Goal: Information Seeking & Learning: Learn about a topic

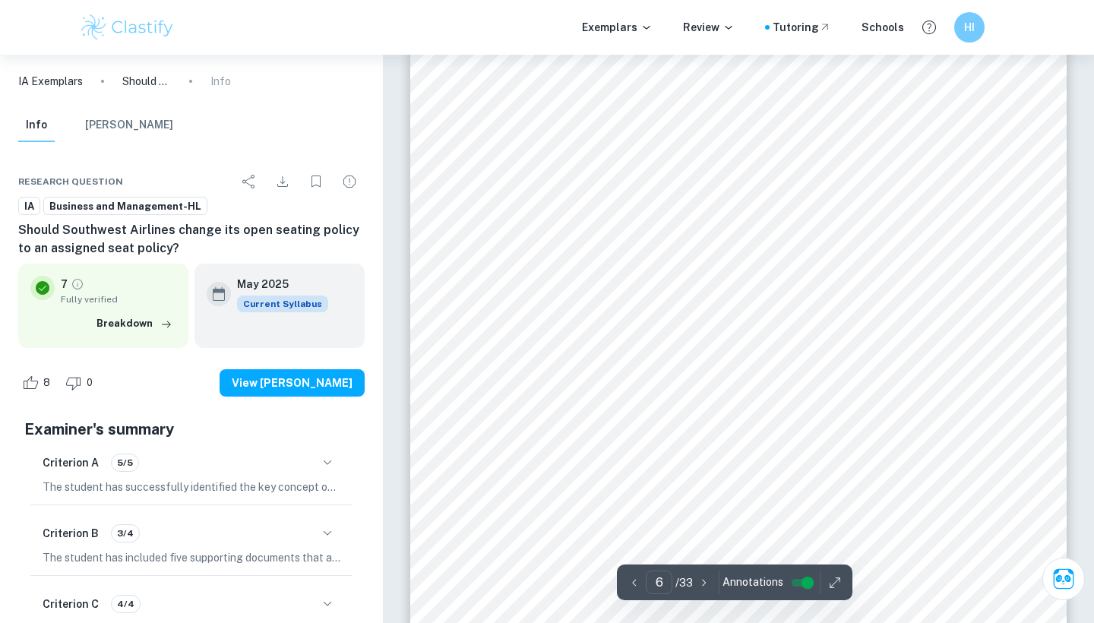
scroll to position [4480, 0]
click at [836, 583] on icon "button" at bounding box center [834, 582] width 15 height 15
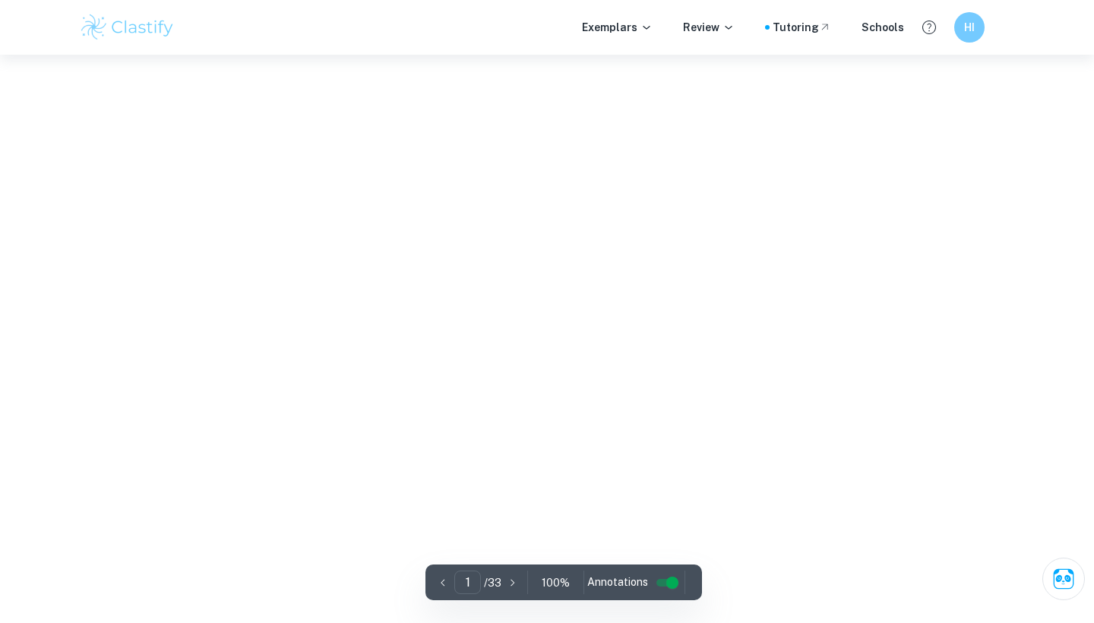
type input "6"
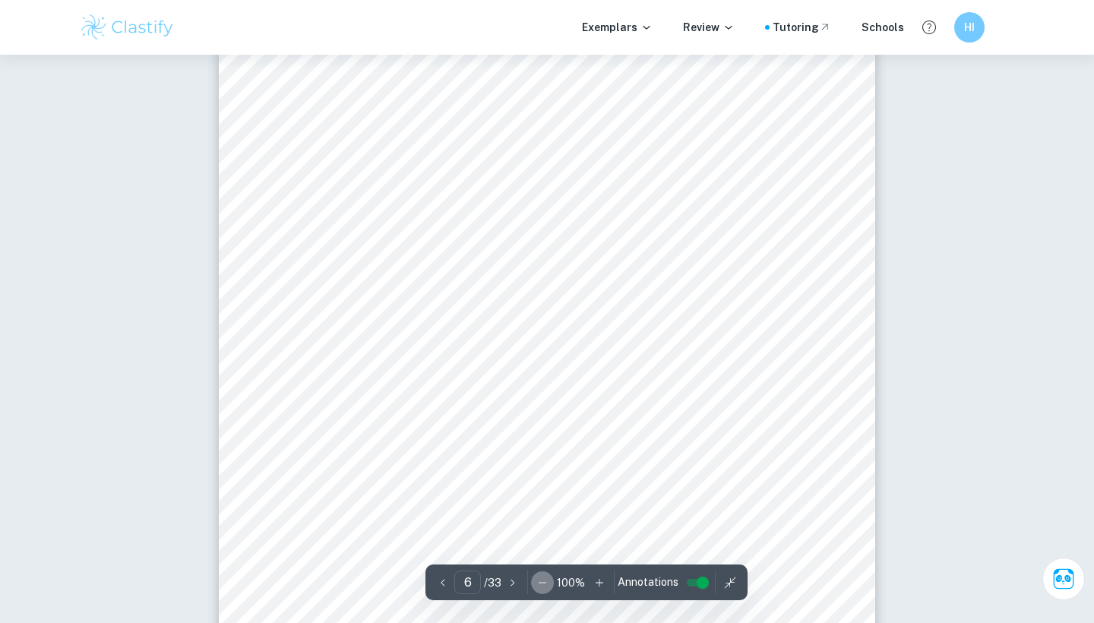
click at [539, 582] on icon "button" at bounding box center [542, 582] width 15 height 15
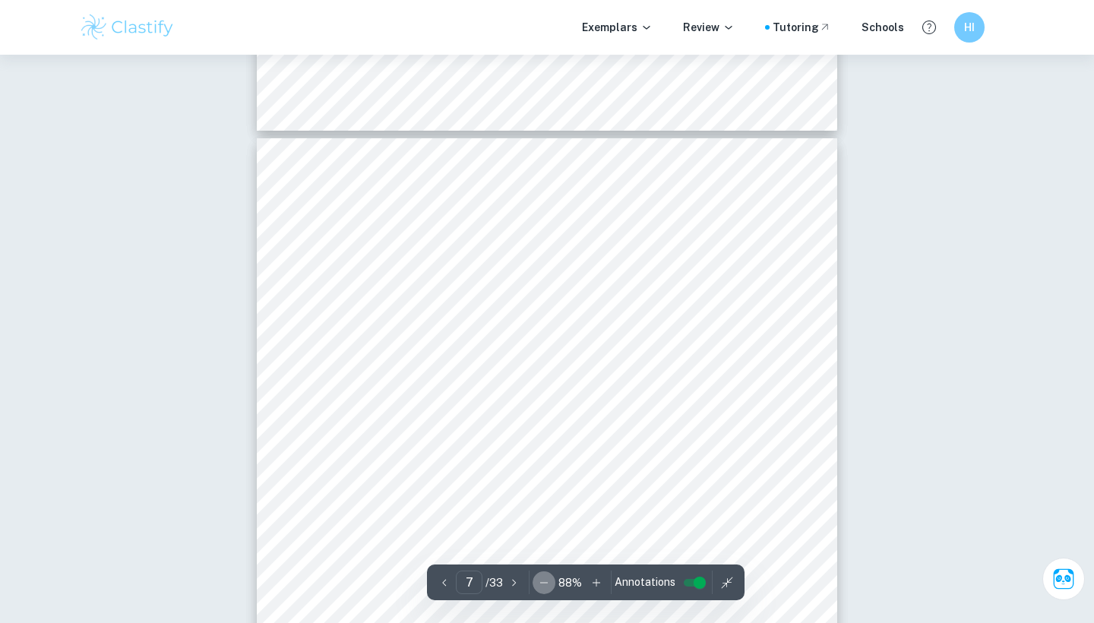
click at [539, 580] on icon "button" at bounding box center [543, 582] width 15 height 15
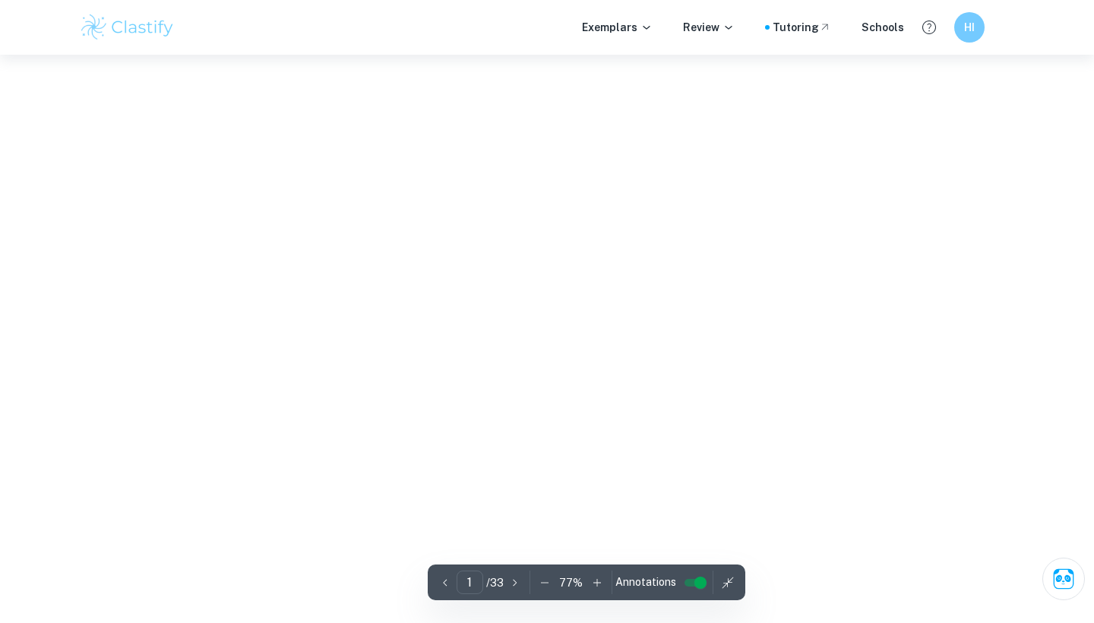
type input "8"
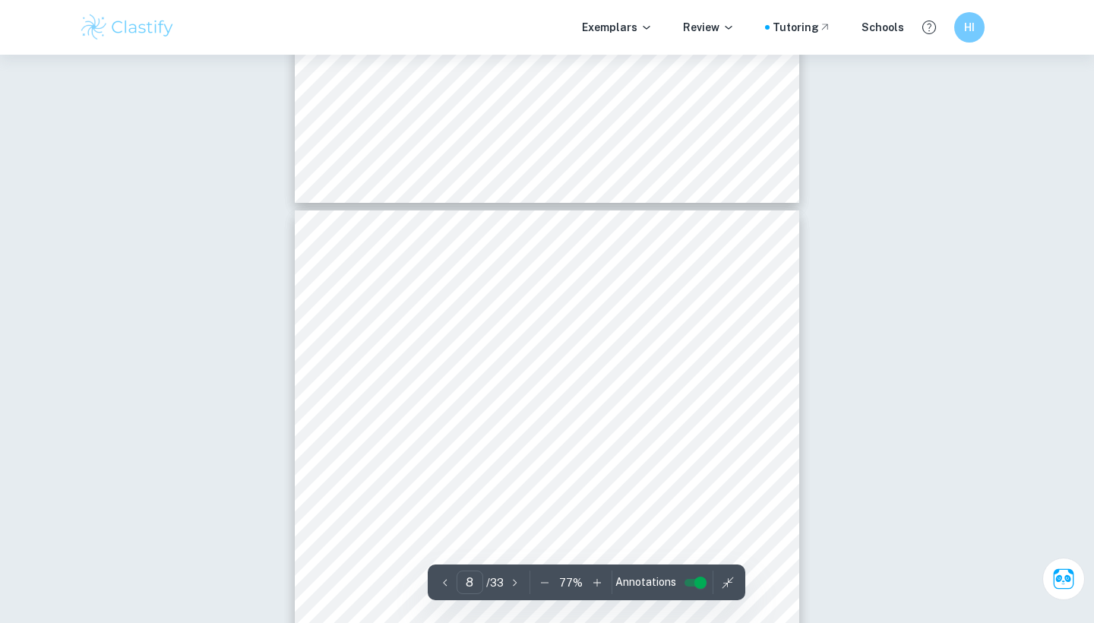
click at [542, 581] on icon "button" at bounding box center [544, 582] width 15 height 15
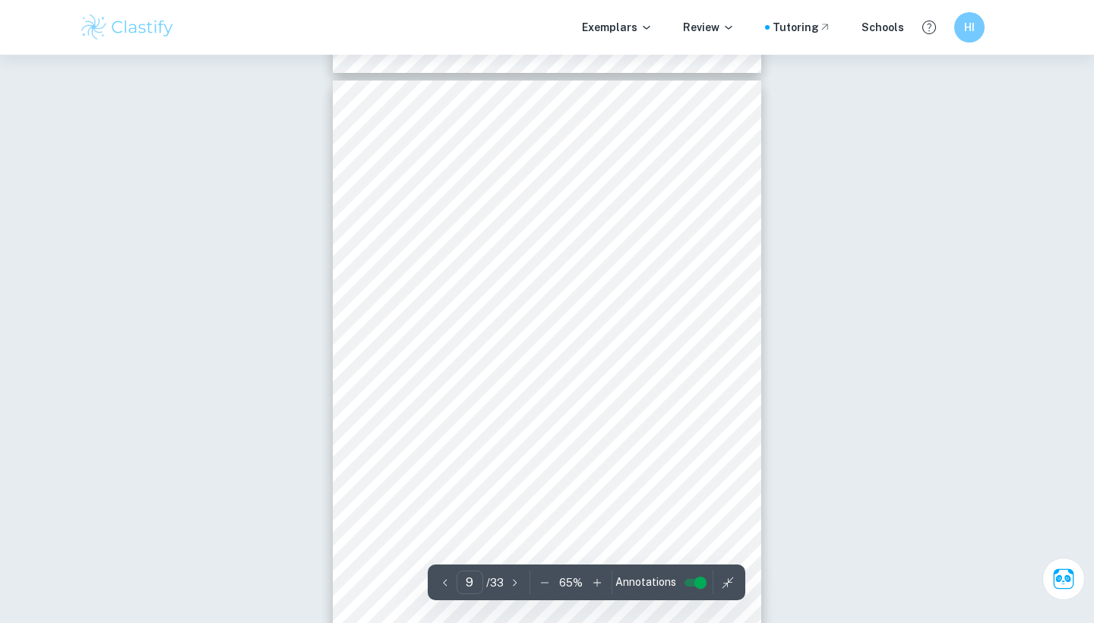
click at [542, 581] on icon "button" at bounding box center [544, 582] width 15 height 15
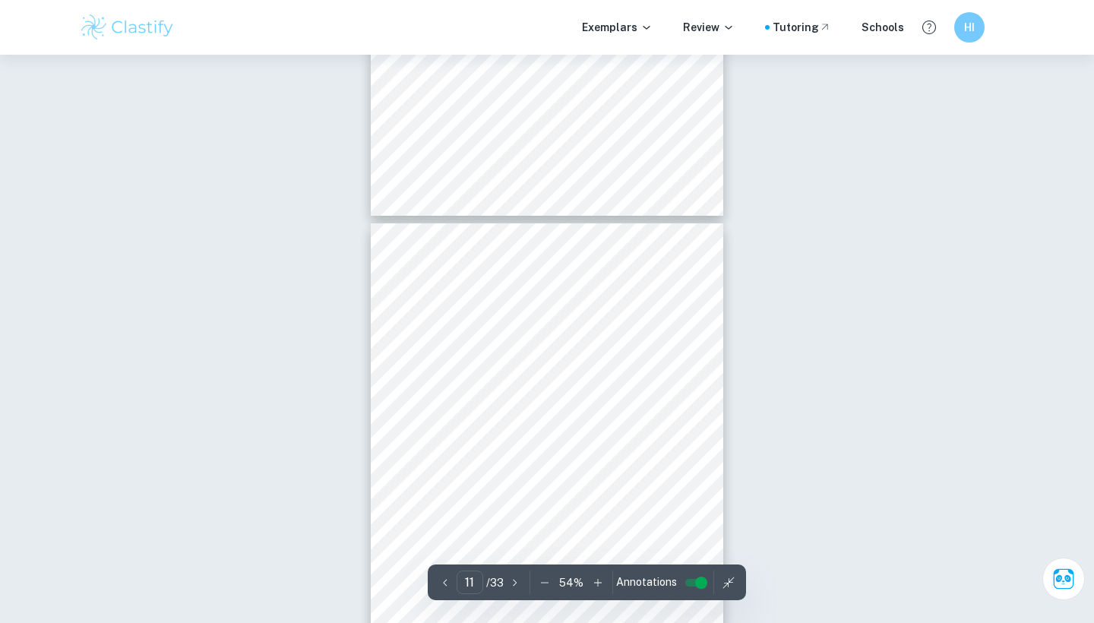
click at [542, 581] on icon "button" at bounding box center [544, 582] width 15 height 15
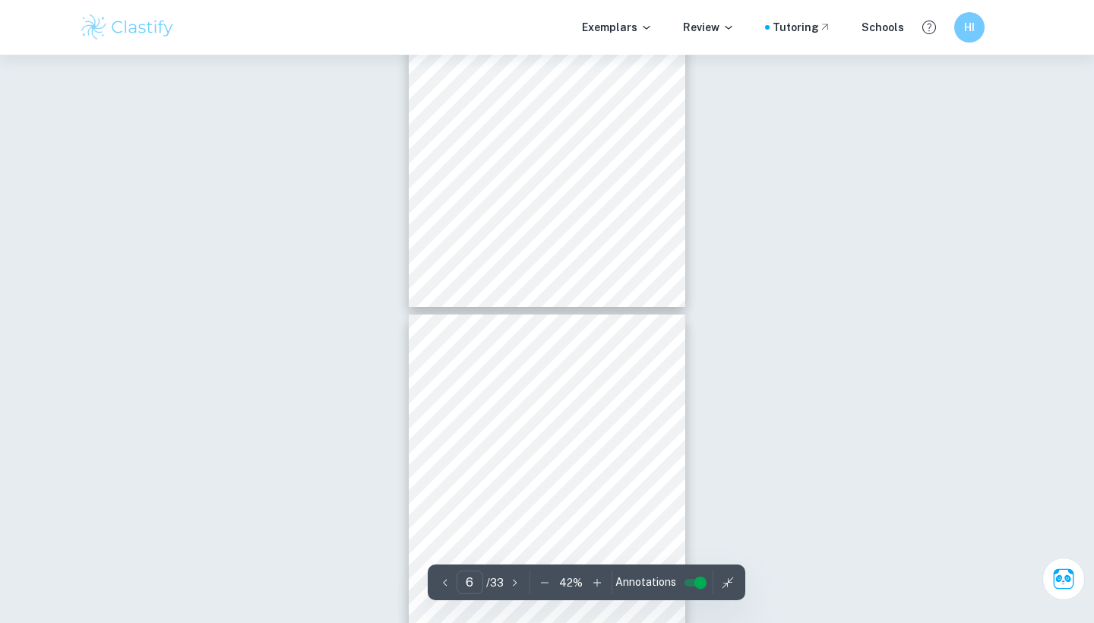
type input "7"
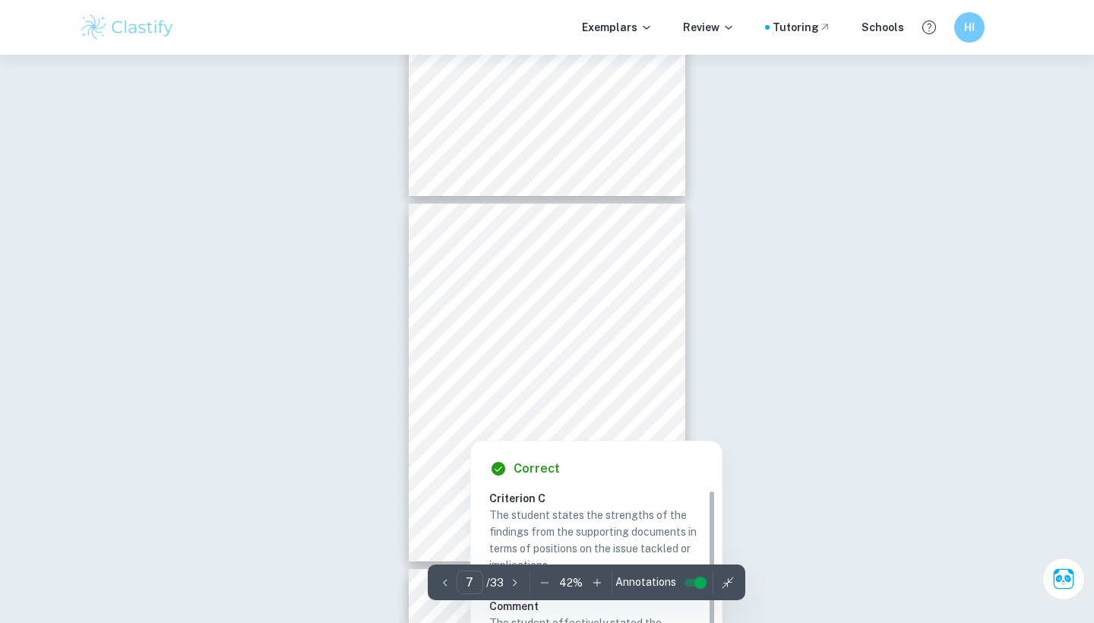
click at [547, 584] on icon "button" at bounding box center [544, 582] width 15 height 15
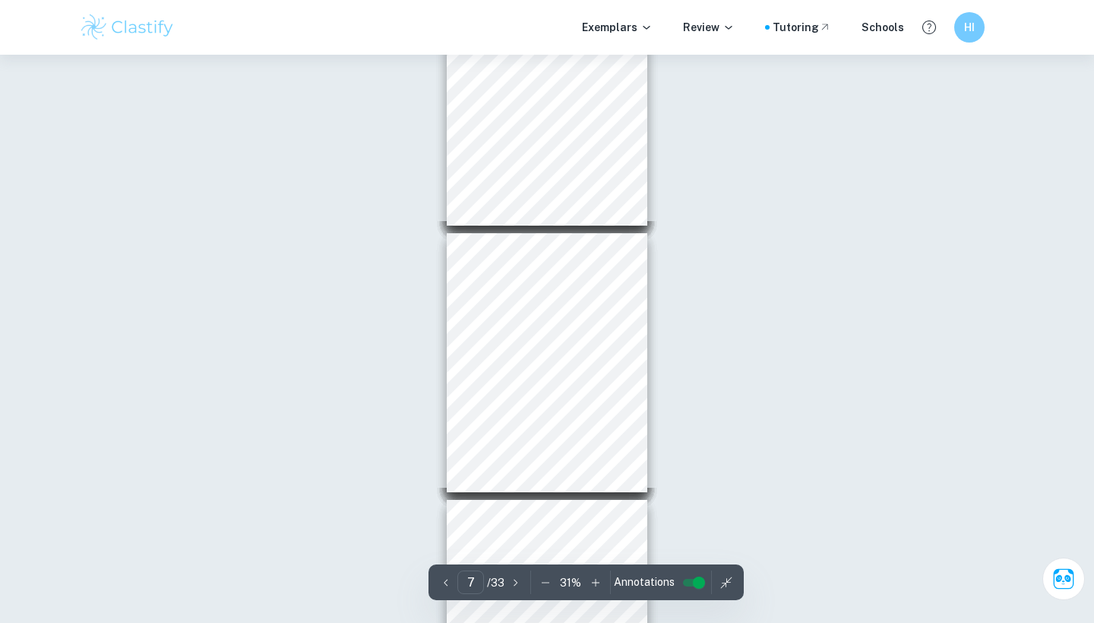
type input "6"
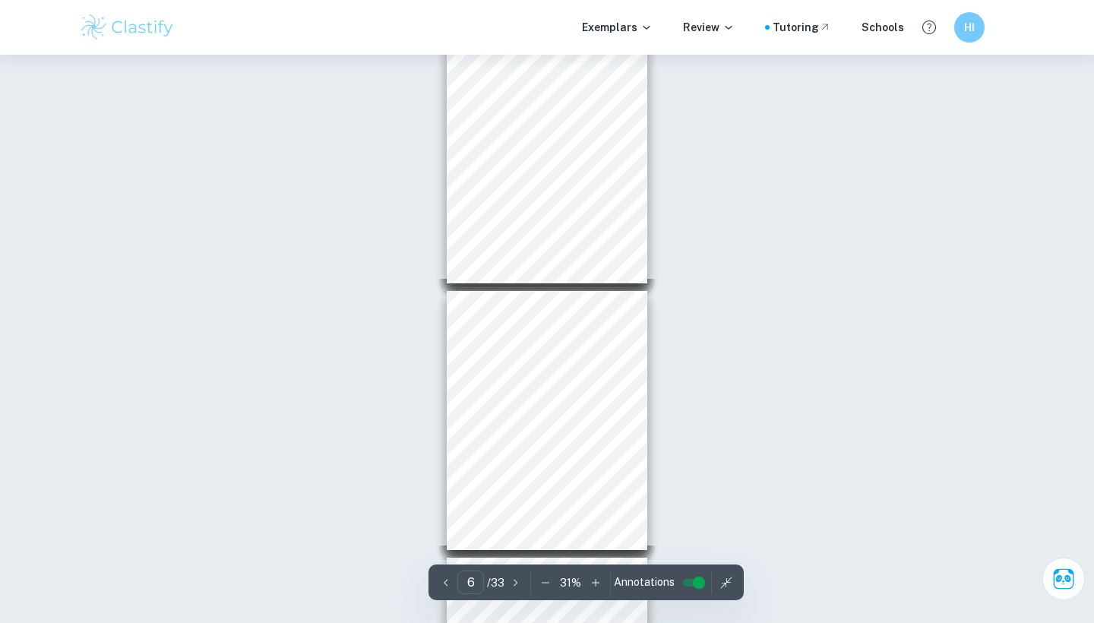
scroll to position [1382, 0]
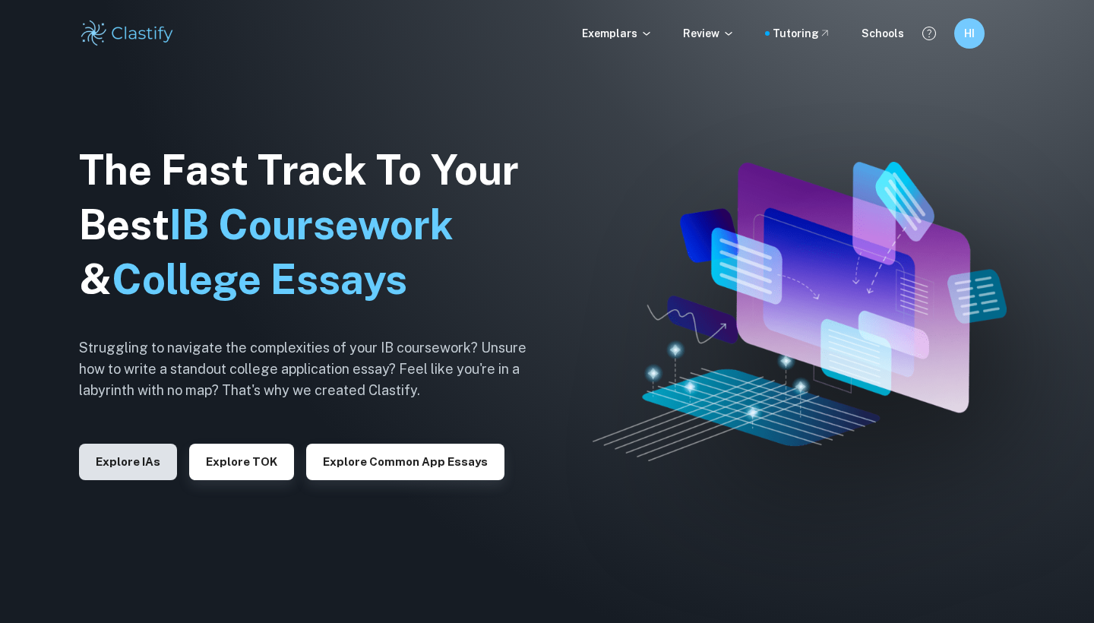
click at [141, 452] on button "Explore IAs" at bounding box center [128, 462] width 98 height 36
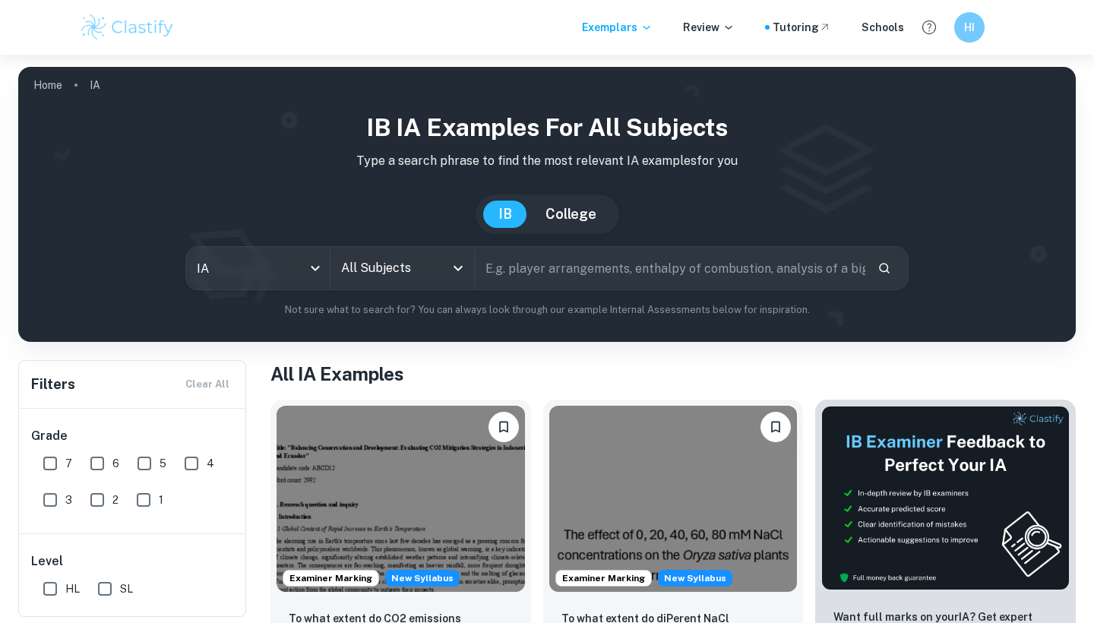
click at [52, 476] on input "7" at bounding box center [50, 463] width 30 height 30
checkbox input "true"
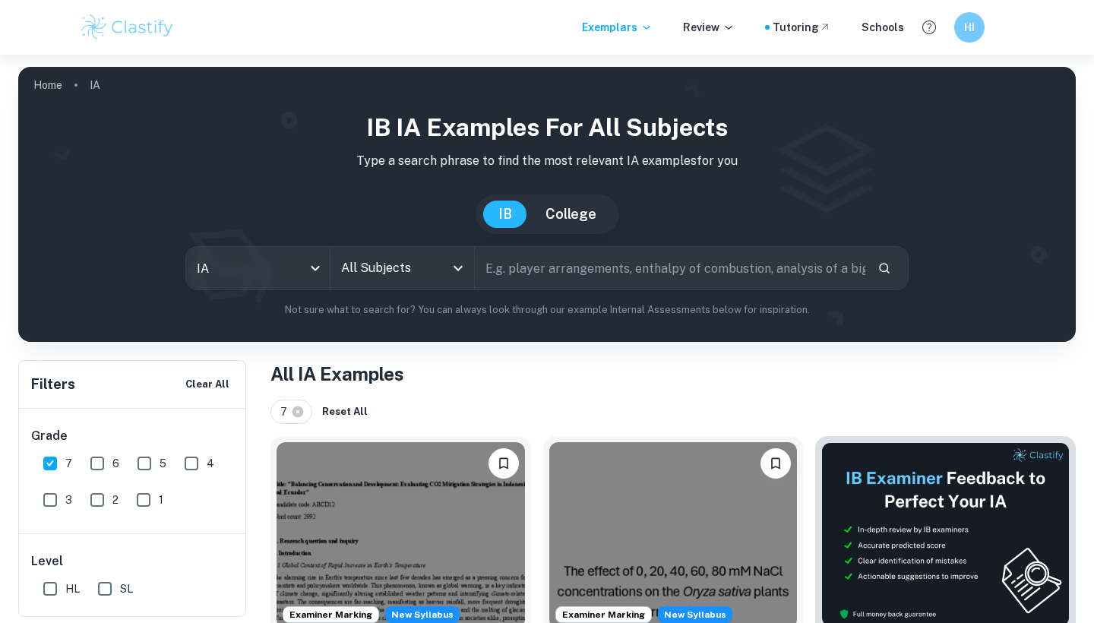
click at [417, 270] on input "All Subjects" at bounding box center [390, 268] width 107 height 29
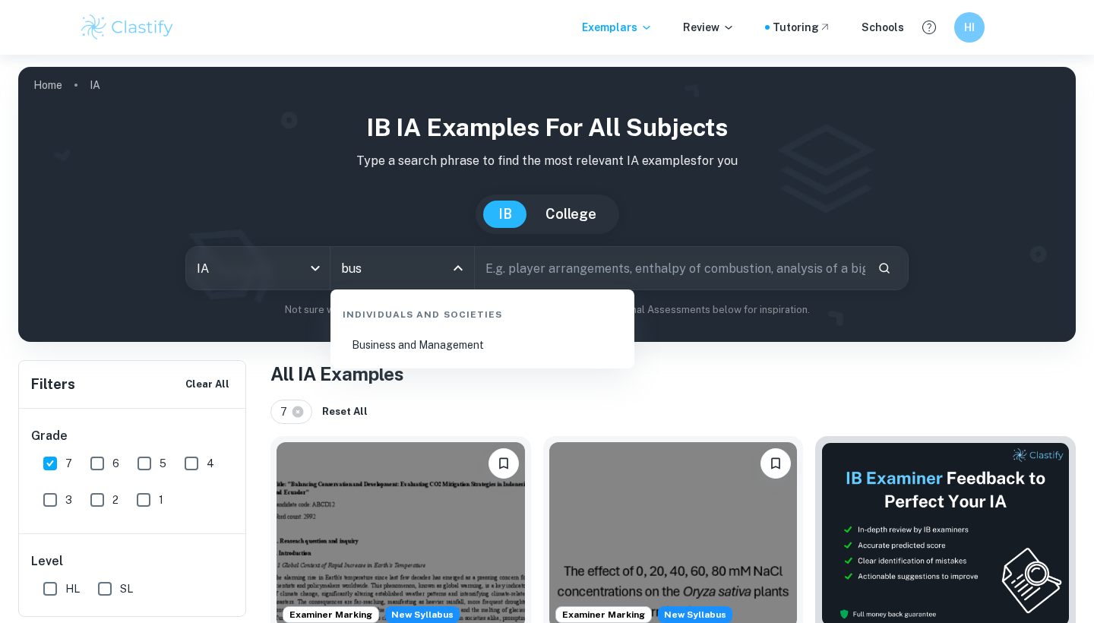
click at [441, 336] on li "Business and Management" at bounding box center [482, 344] width 292 height 35
type input "Business and Management"
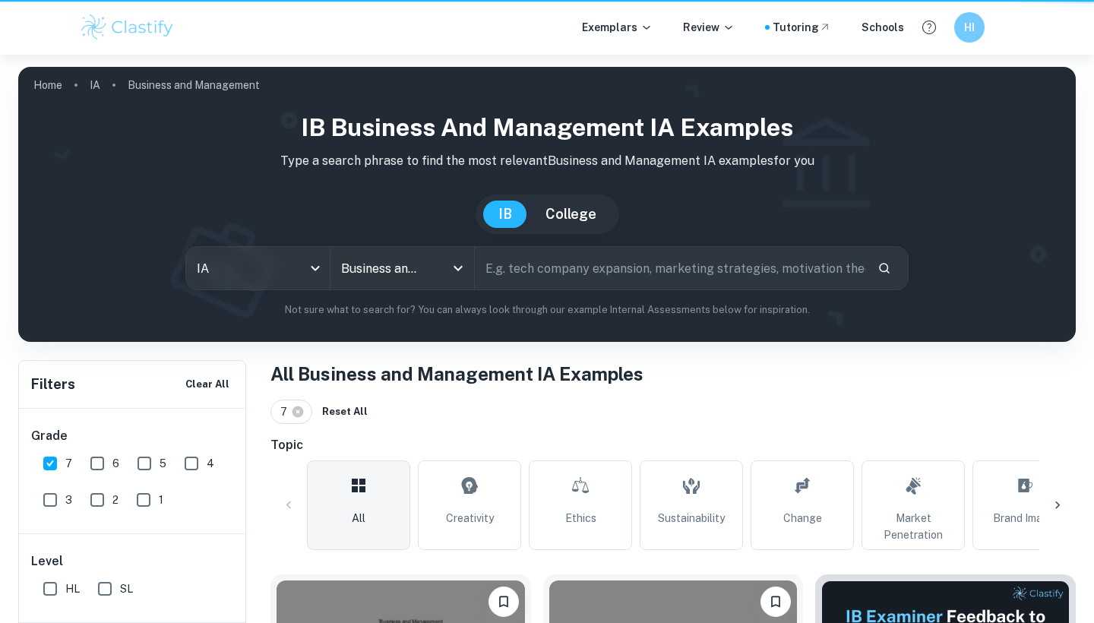
scroll to position [283, 0]
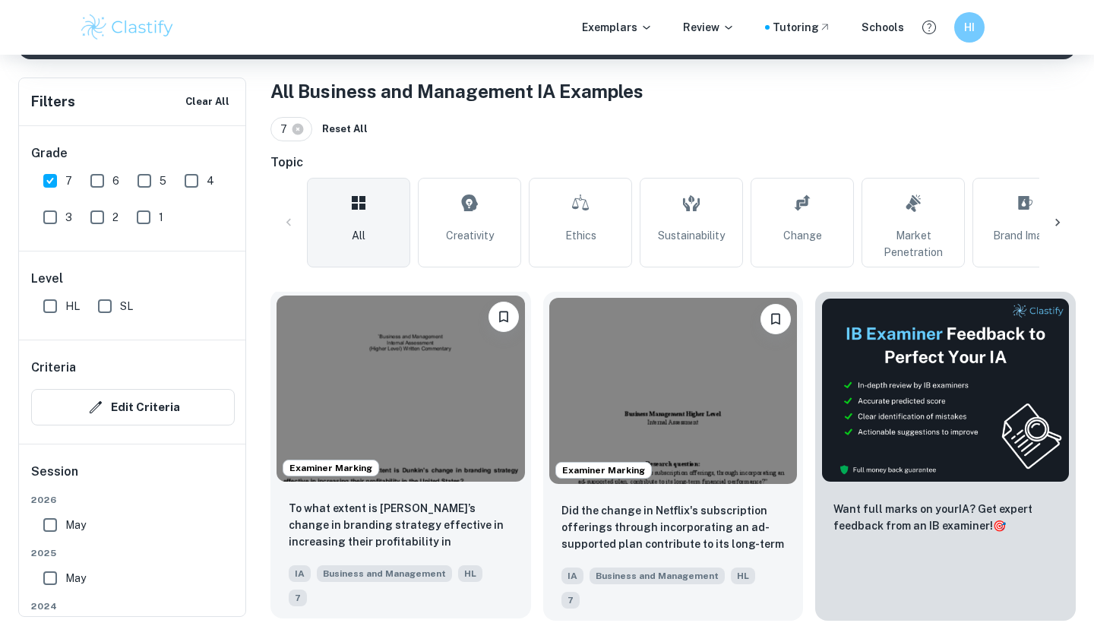
click at [457, 401] on img at bounding box center [400, 388] width 248 height 186
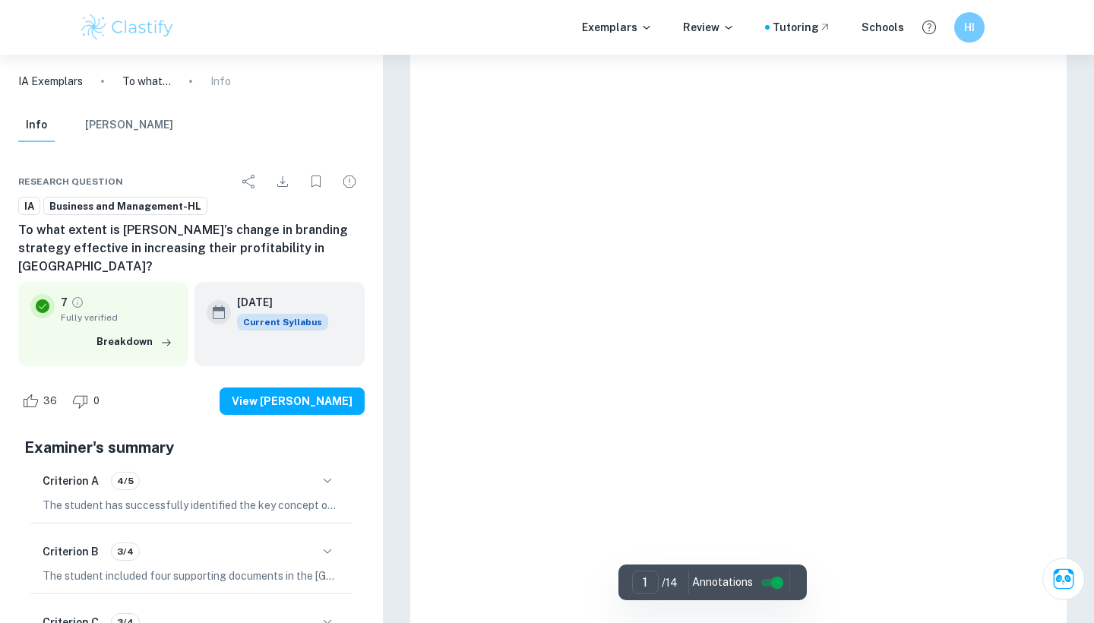
scroll to position [71, 0]
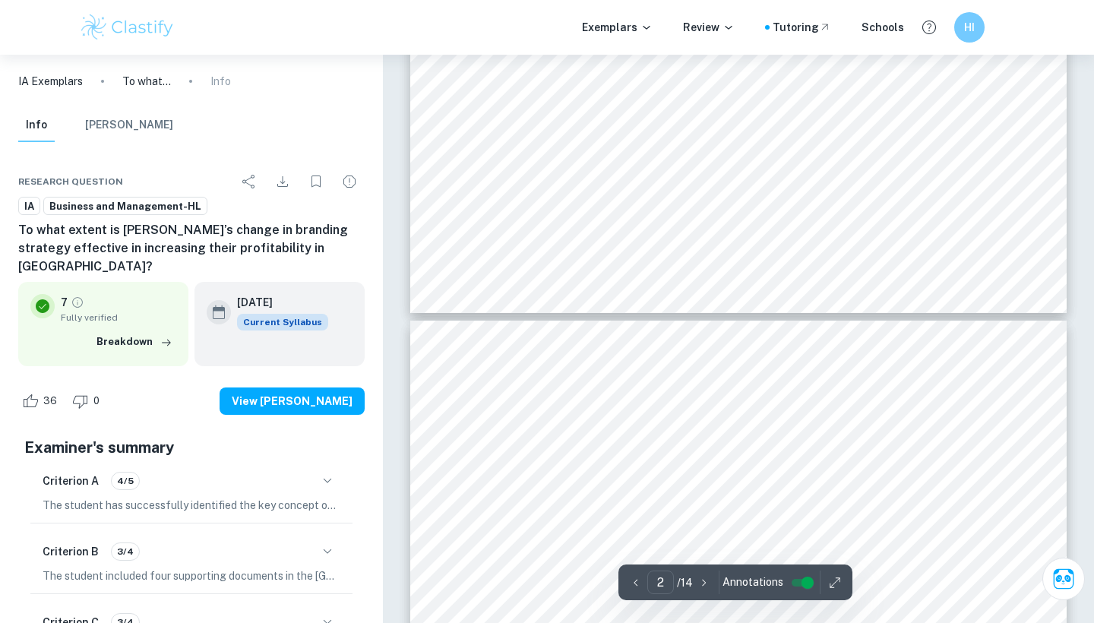
type input "3"
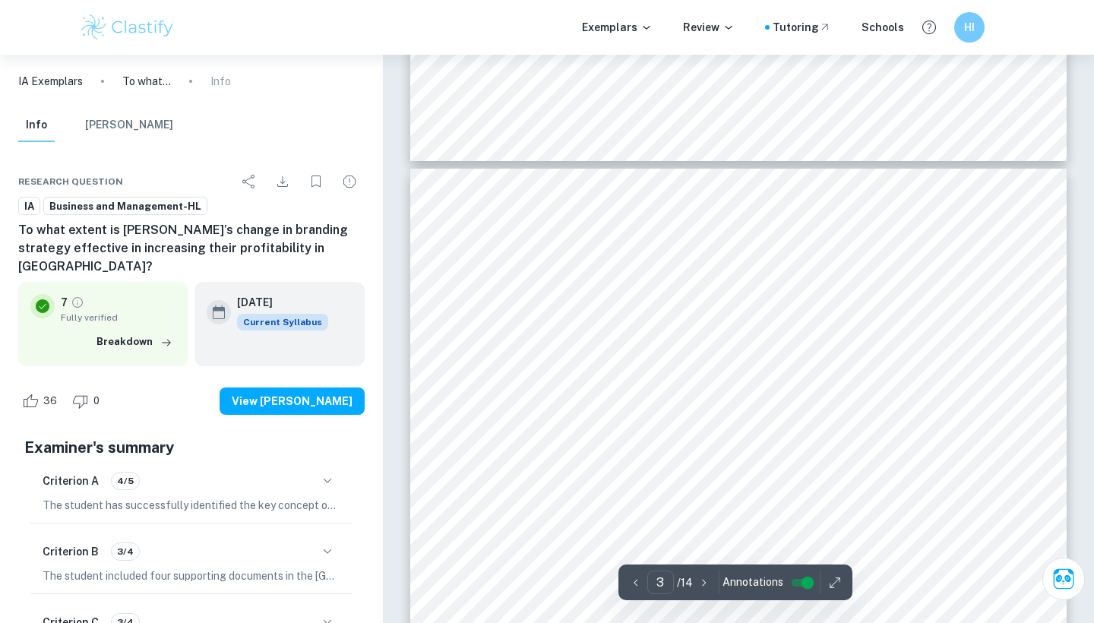
scroll to position [1901, 0]
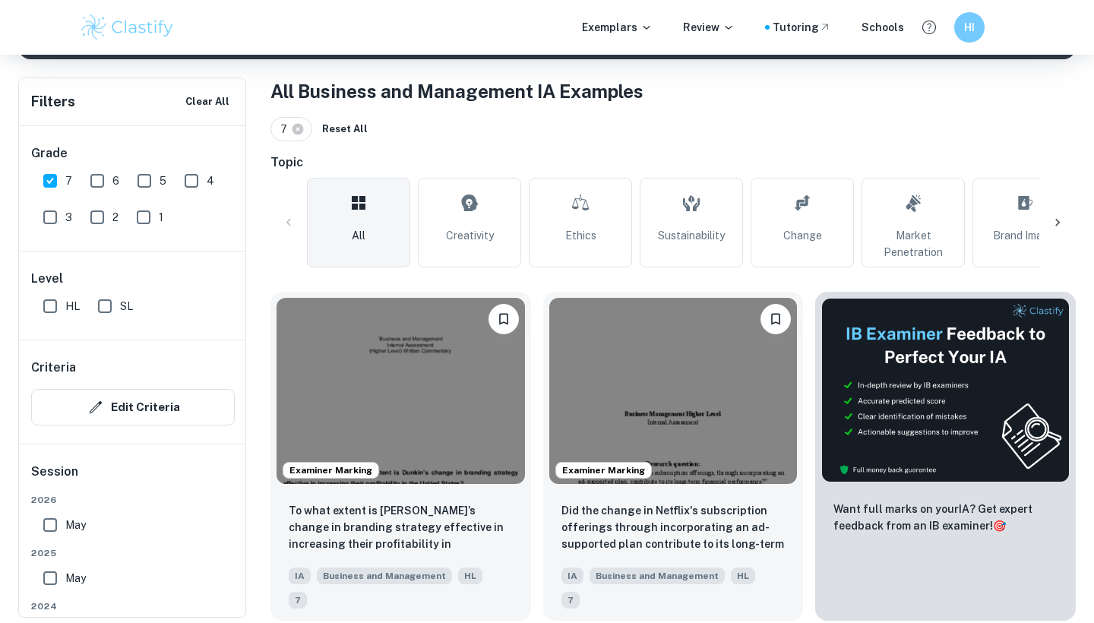
scroll to position [401, 0]
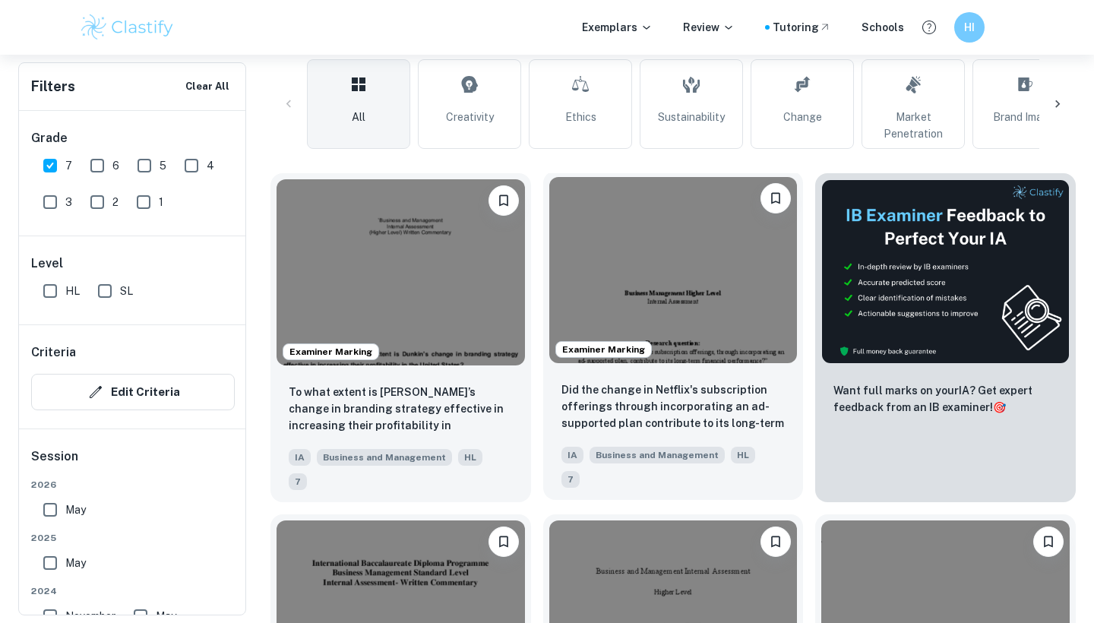
click at [674, 242] on img at bounding box center [673, 270] width 248 height 186
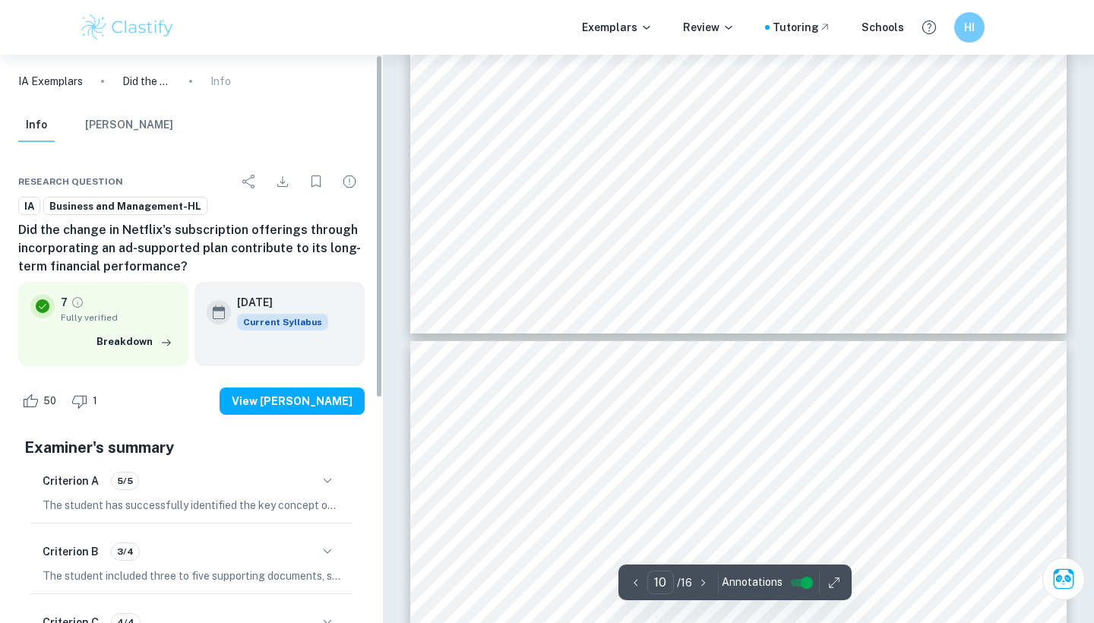
type input "11"
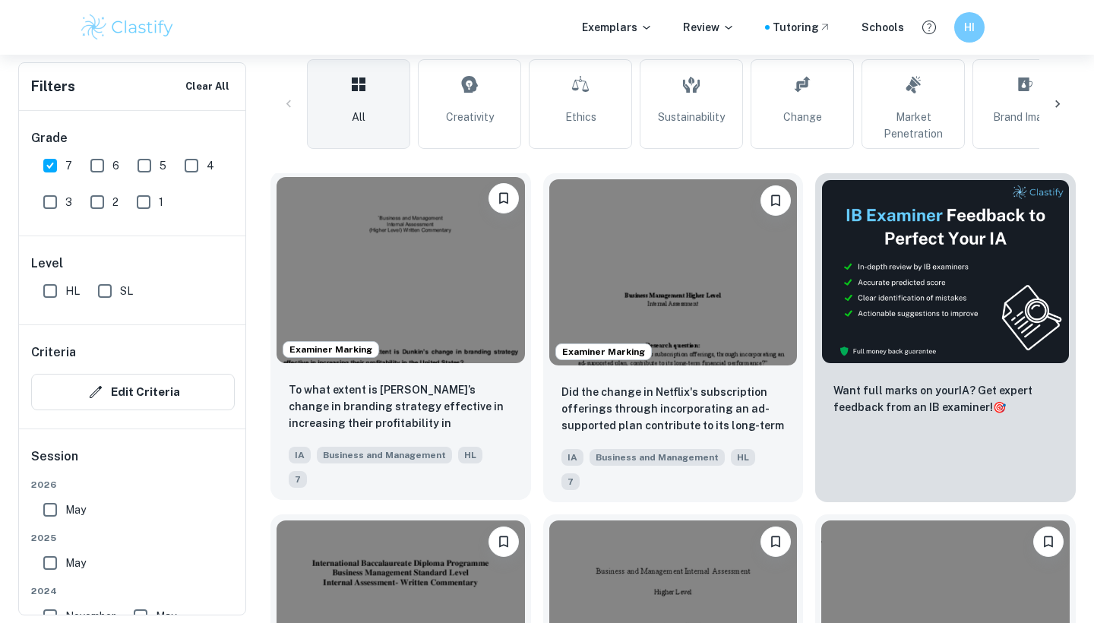
scroll to position [648, 0]
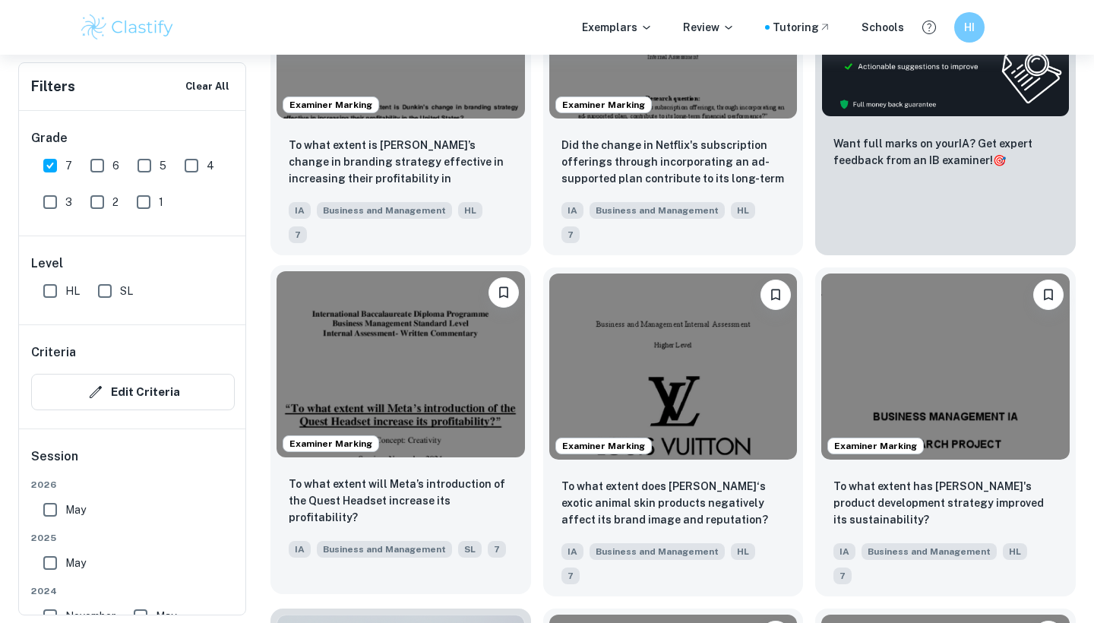
click at [390, 387] on img at bounding box center [400, 364] width 248 height 186
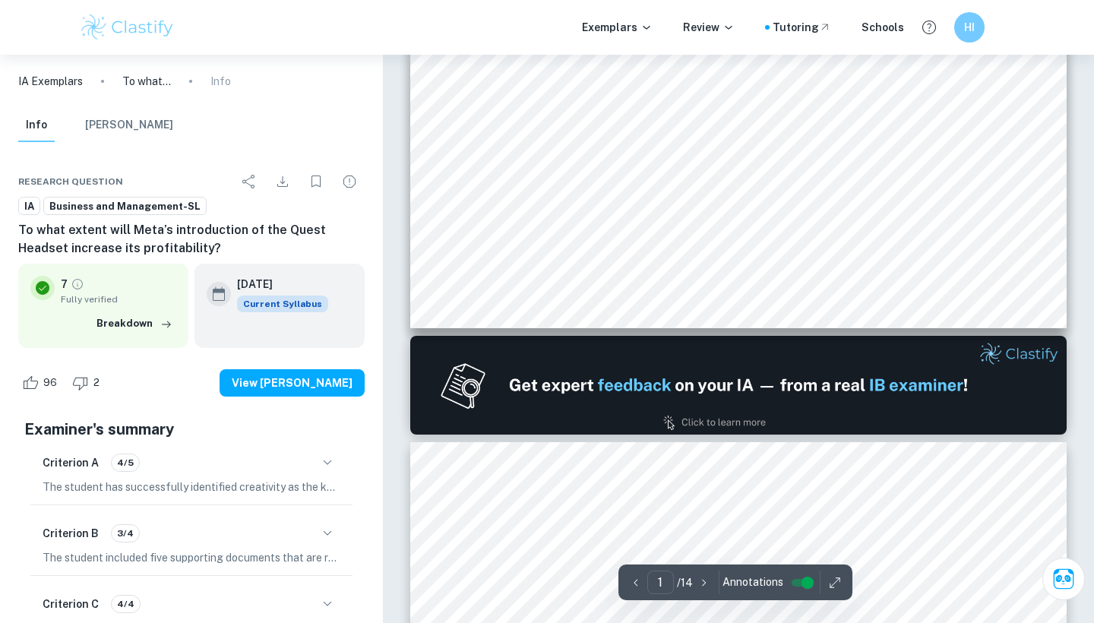
scroll to position [873, 0]
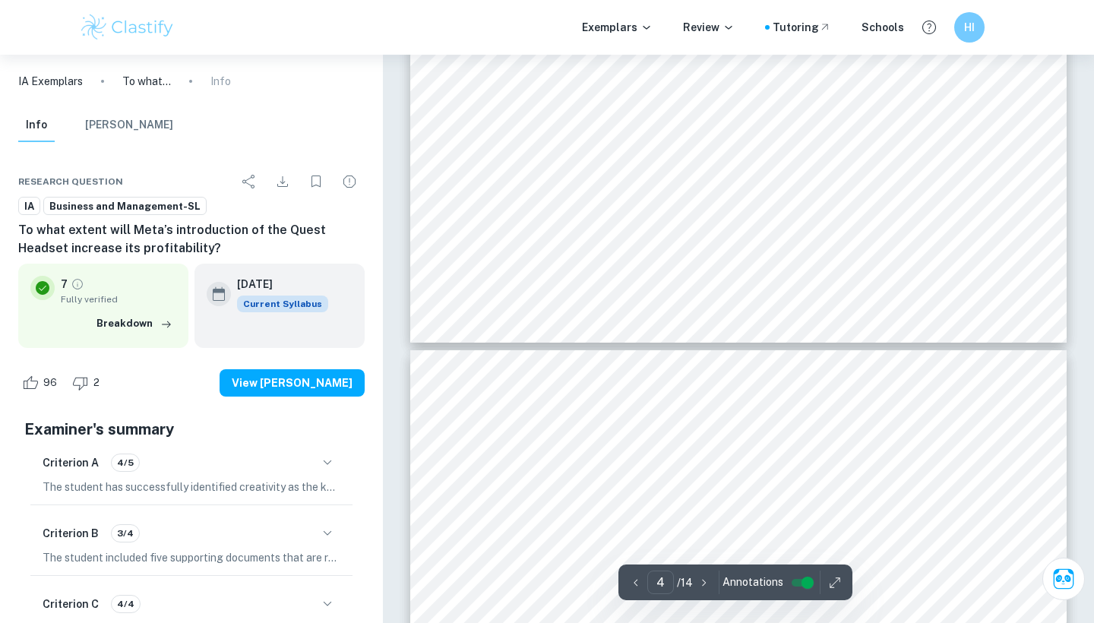
type input "5"
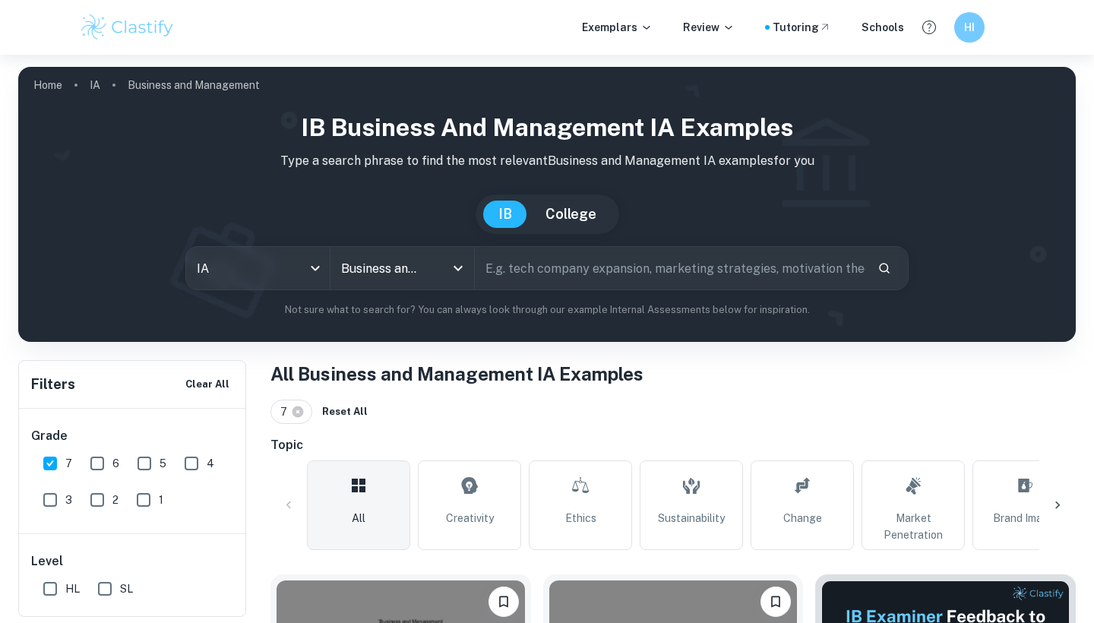
click at [503, 273] on input "text" at bounding box center [670, 268] width 390 height 43
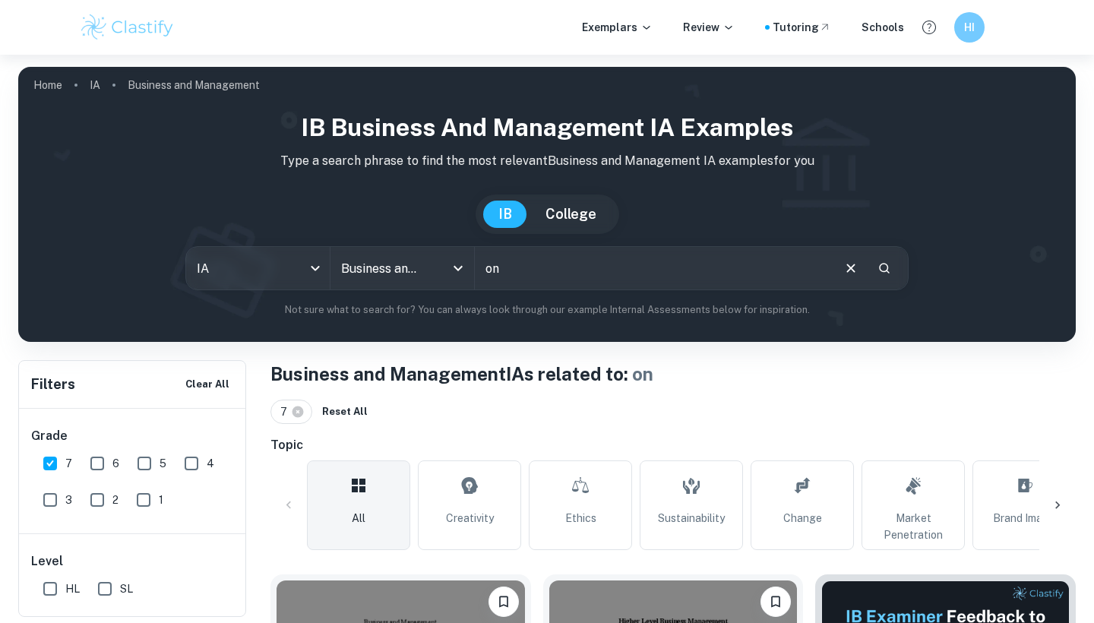
click at [572, 271] on input "on" at bounding box center [652, 268] width 355 height 43
type input "on cloud"
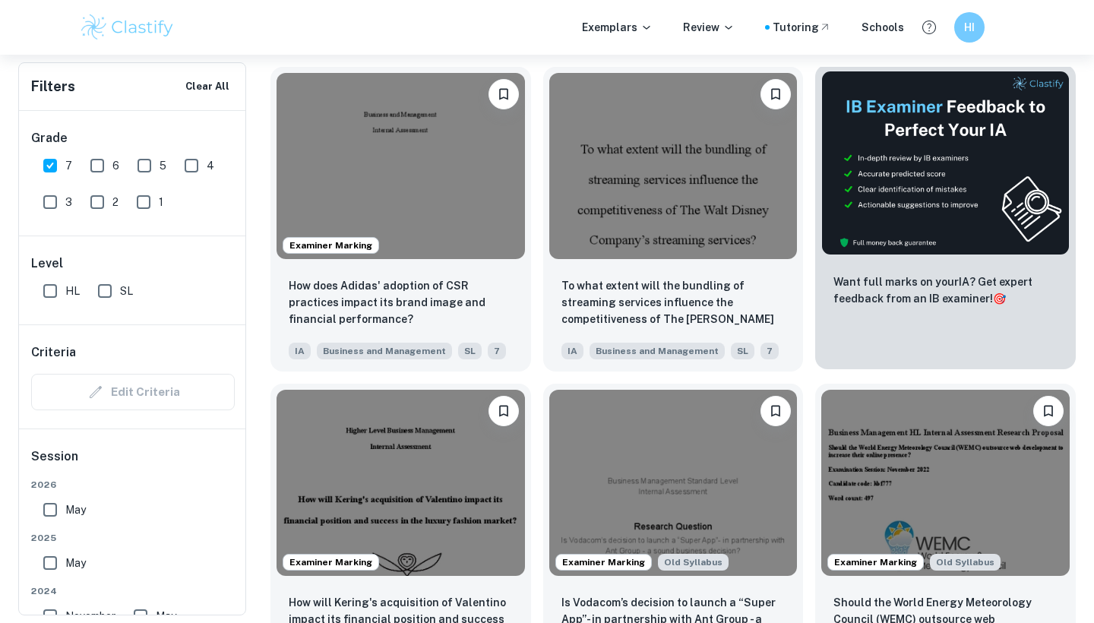
scroll to position [598, 0]
